Goal: Check status: Check status

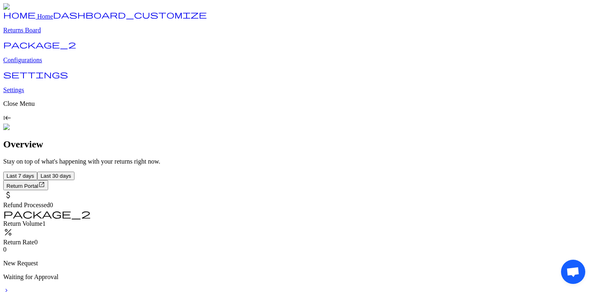
click at [64, 34] on link "dashboard_customize Returns Board" at bounding box center [297, 23] width 588 height 21
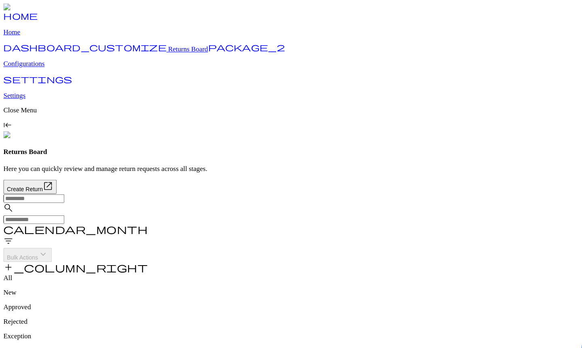
click at [46, 235] on span "keyboard_arrow_down" at bounding box center [41, 240] width 10 height 10
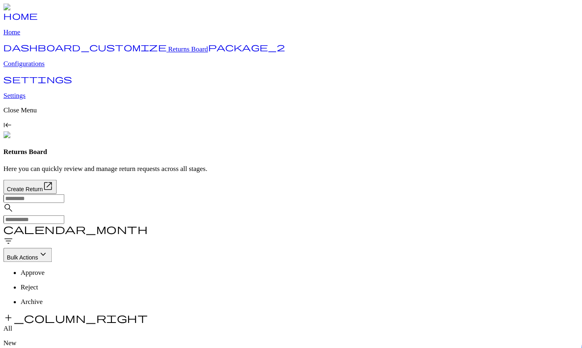
click at [441, 183] on div "search calendar_month filter_list Bulk Actions keyboard_arrow_down Approve Reje…" at bounding box center [291, 244] width 576 height 123
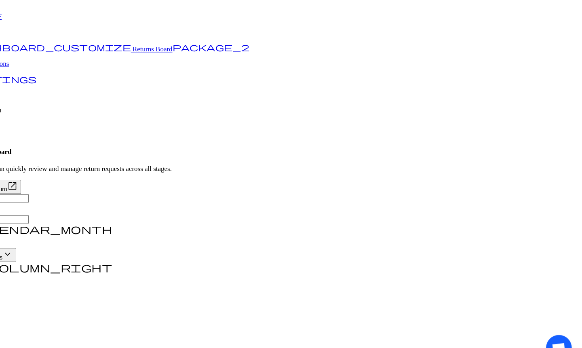
click at [549, 210] on p "View Details" at bounding box center [534, 213] width 30 height 6
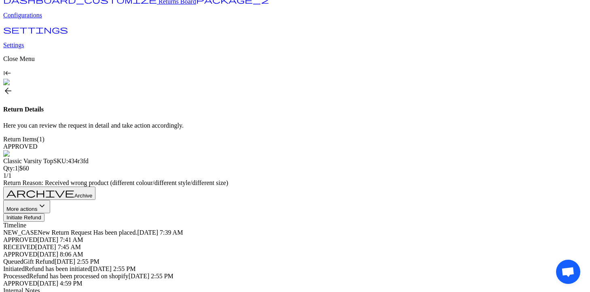
scroll to position [58, 0]
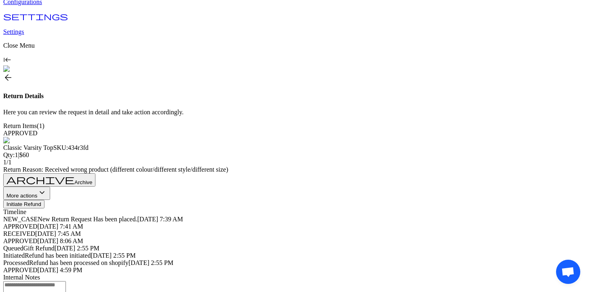
click at [47, 188] on span "keyboard_arrow_down" at bounding box center [42, 193] width 10 height 10
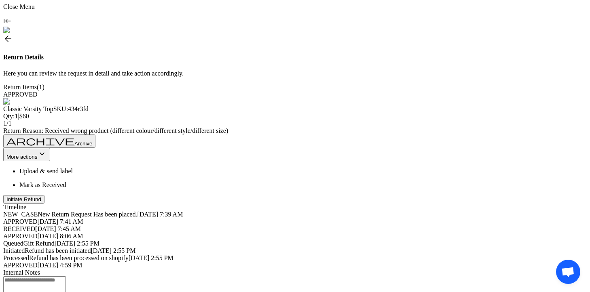
scroll to position [102, 0]
